Goal: Navigation & Orientation: Find specific page/section

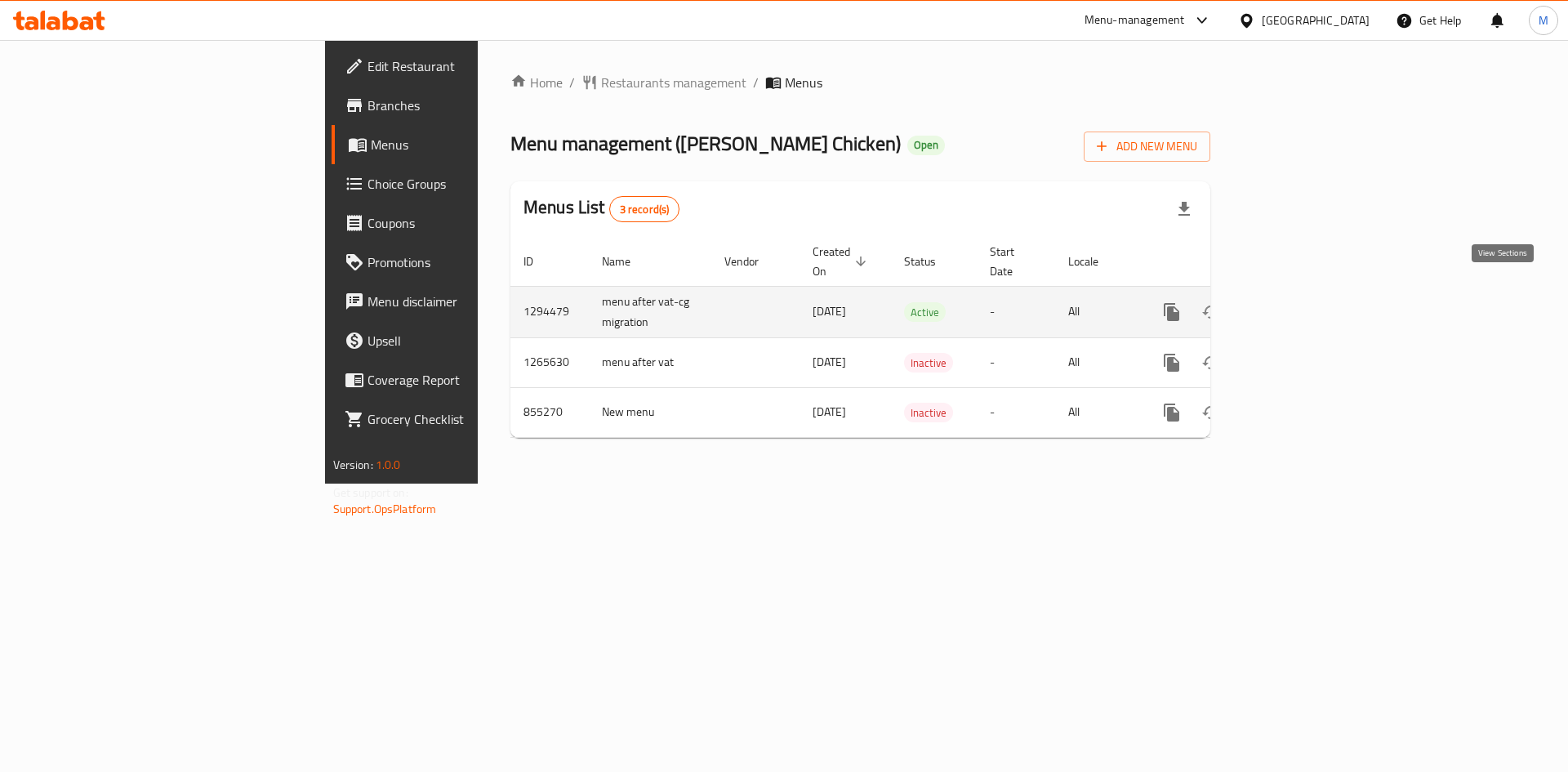
click at [1300, 302] on icon "enhanced table" at bounding box center [1290, 312] width 20 height 20
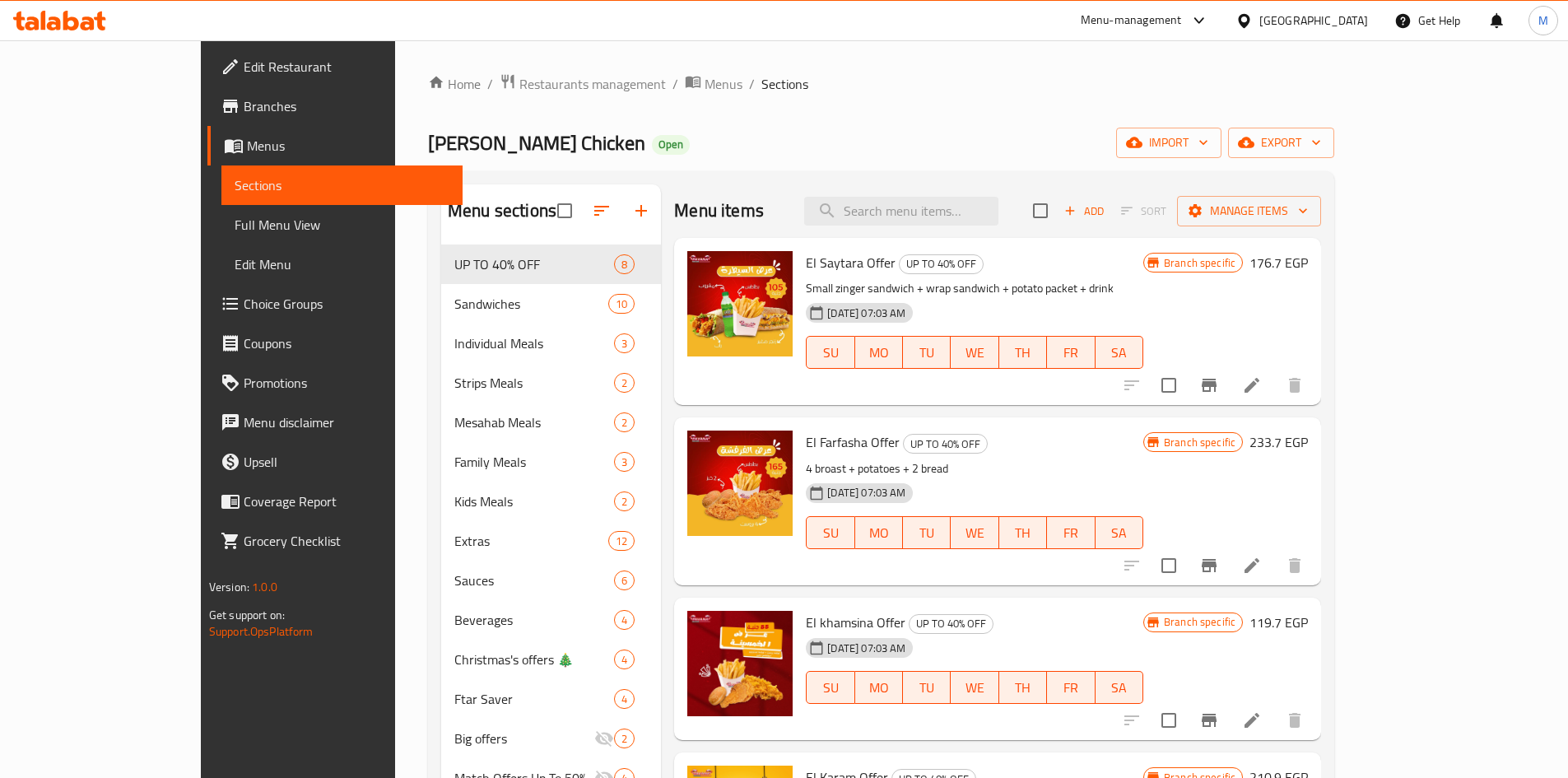
click at [244, 306] on span "Choice Groups" at bounding box center [346, 304] width 206 height 20
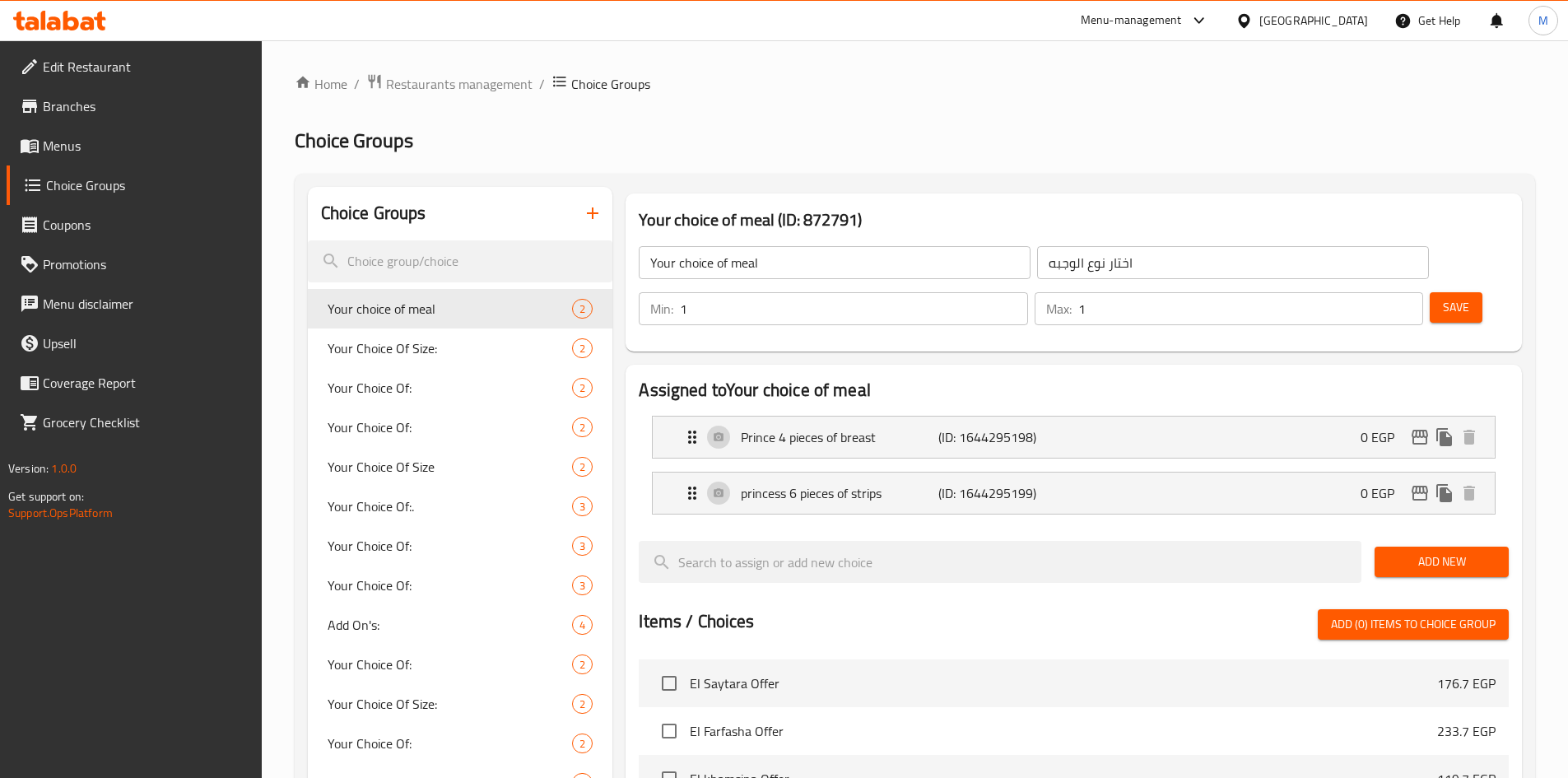
click at [1350, 28] on div "[GEOGRAPHIC_DATA]" at bounding box center [1314, 21] width 108 height 18
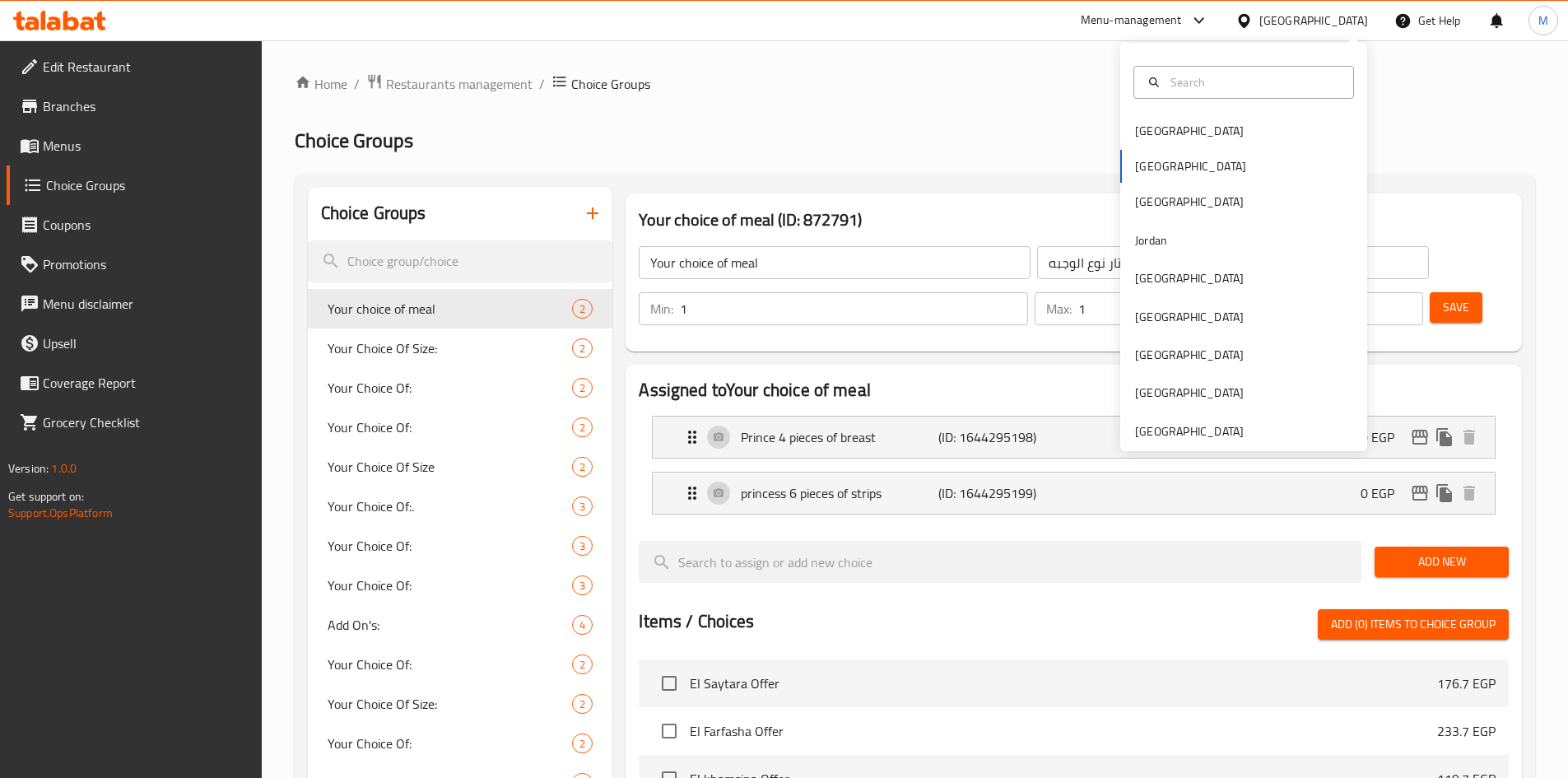
click at [790, 83] on ol "Home / Restaurants management / Choice Groups" at bounding box center [914, 84] width 1240 height 22
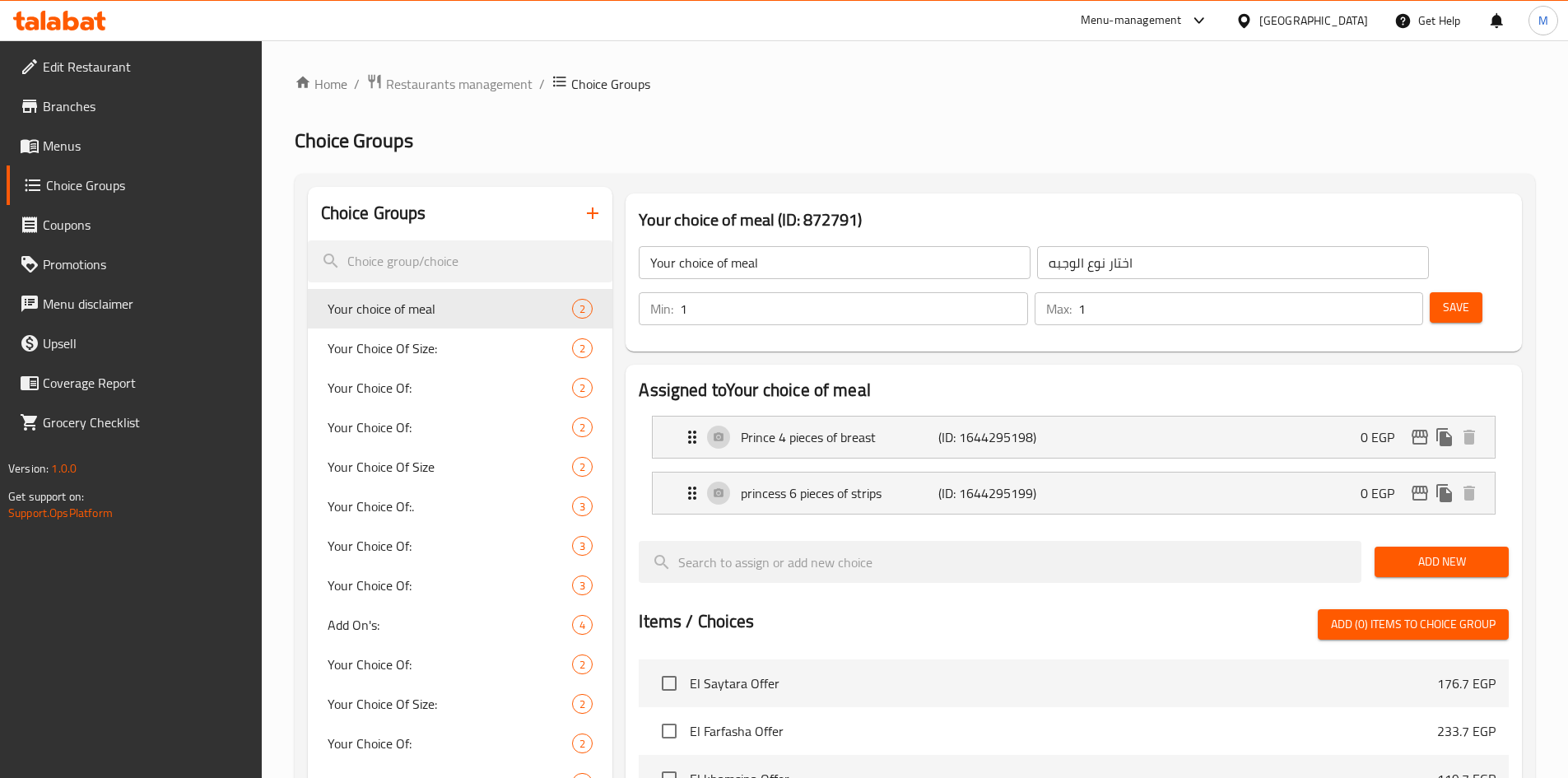
click at [101, 106] on span "Branches" at bounding box center [145, 106] width 206 height 20
click at [1354, 24] on div "[GEOGRAPHIC_DATA]" at bounding box center [1314, 21] width 108 height 18
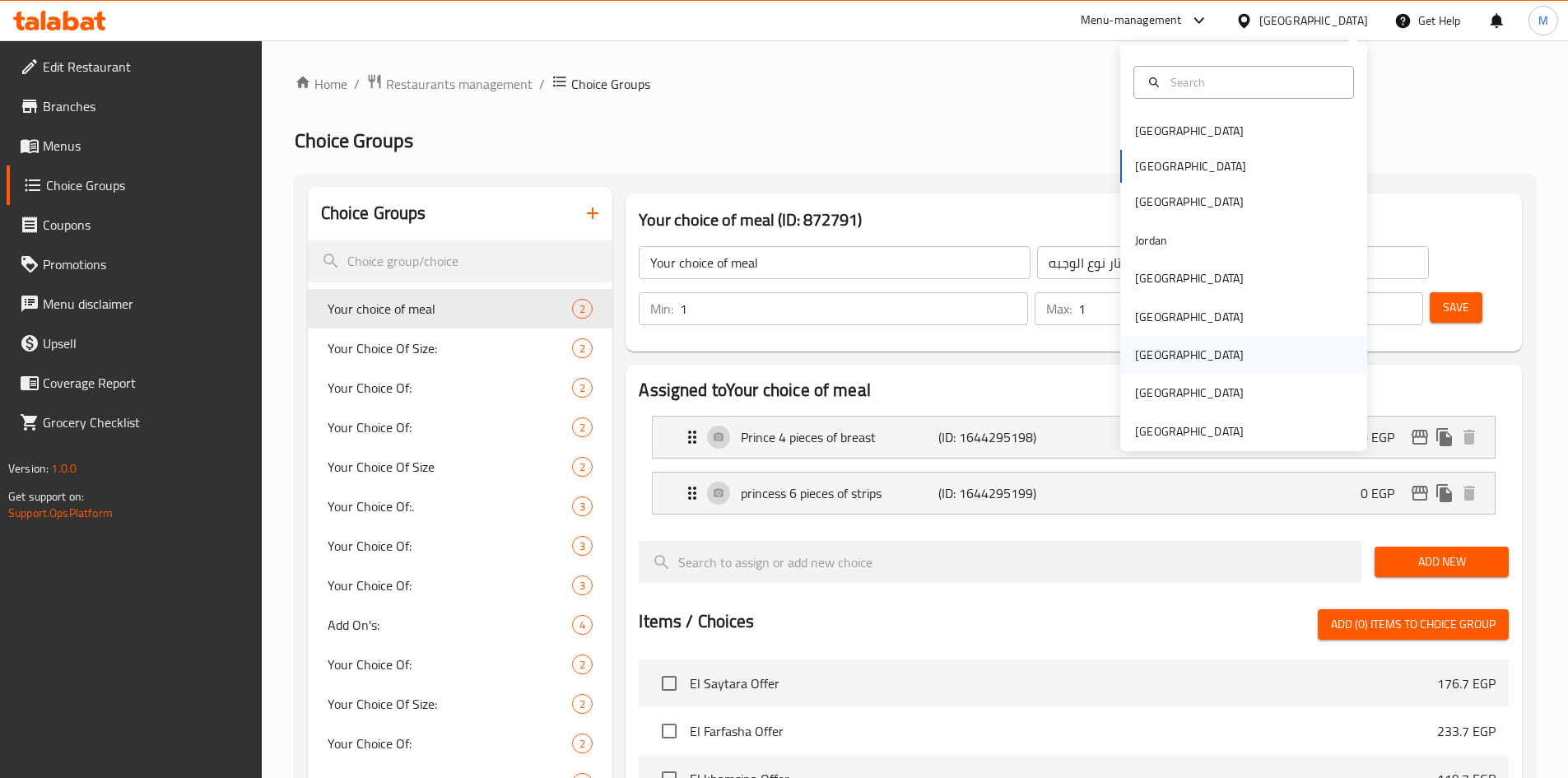
click at [1140, 341] on div "[GEOGRAPHIC_DATA]" at bounding box center [1188, 354] width 135 height 37
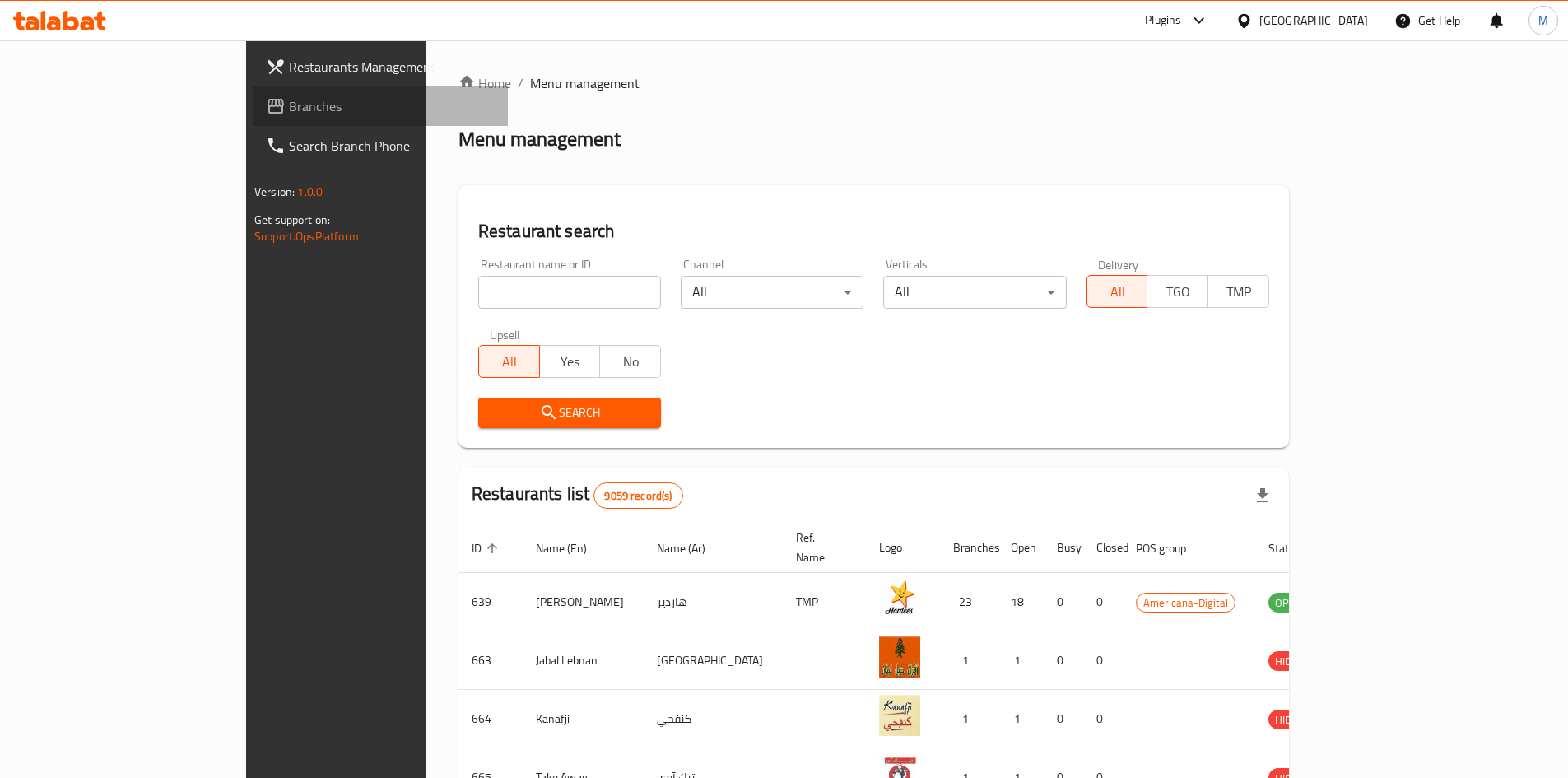
click at [289, 97] on span "Branches" at bounding box center [392, 106] width 206 height 20
